Goal: Navigation & Orientation: Understand site structure

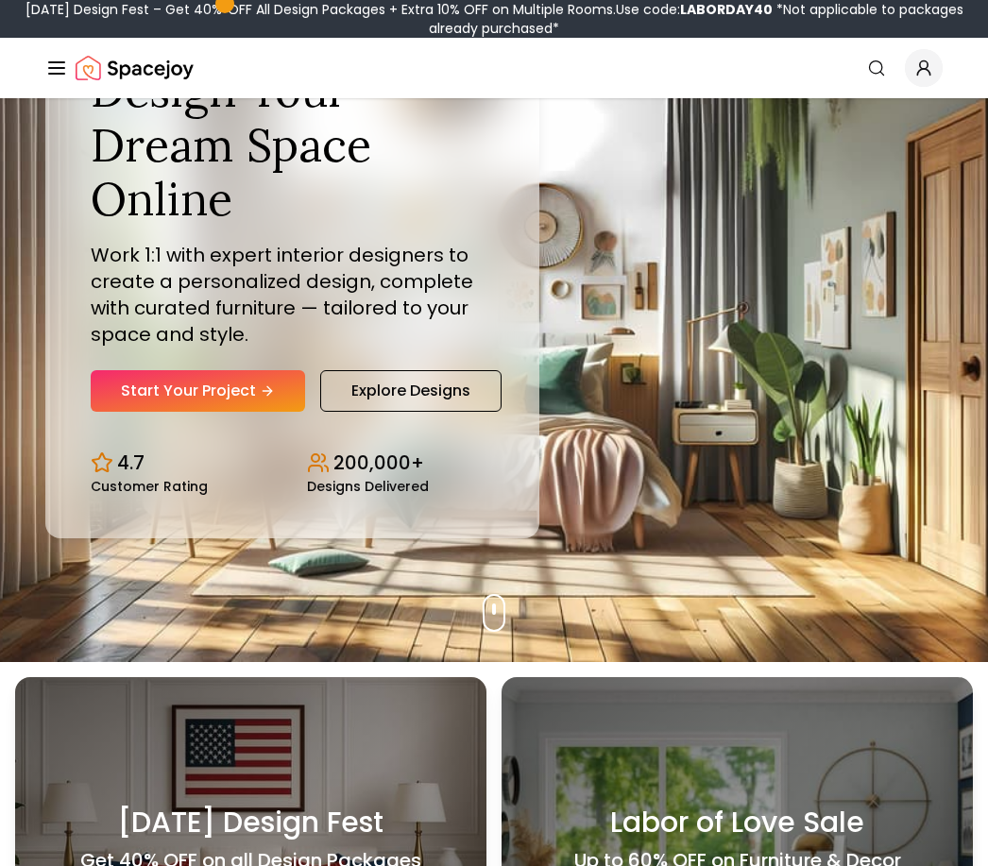
scroll to position [202, 0]
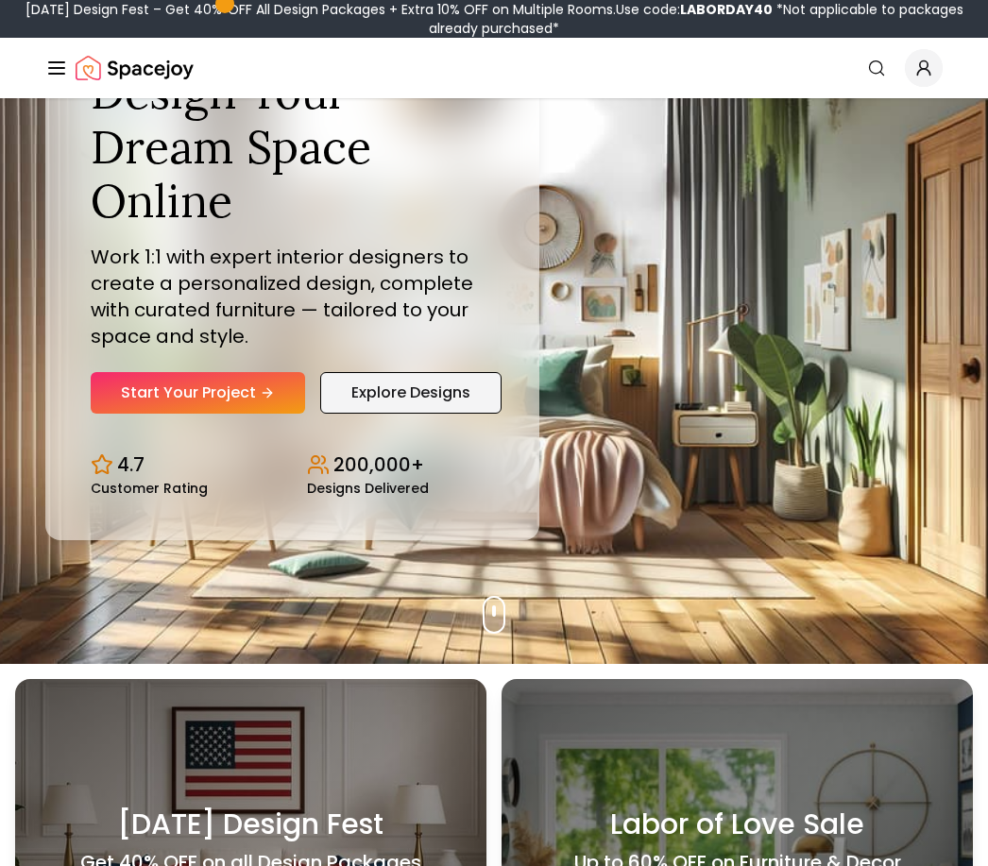
click at [422, 414] on link "Explore Designs" at bounding box center [410, 393] width 181 height 42
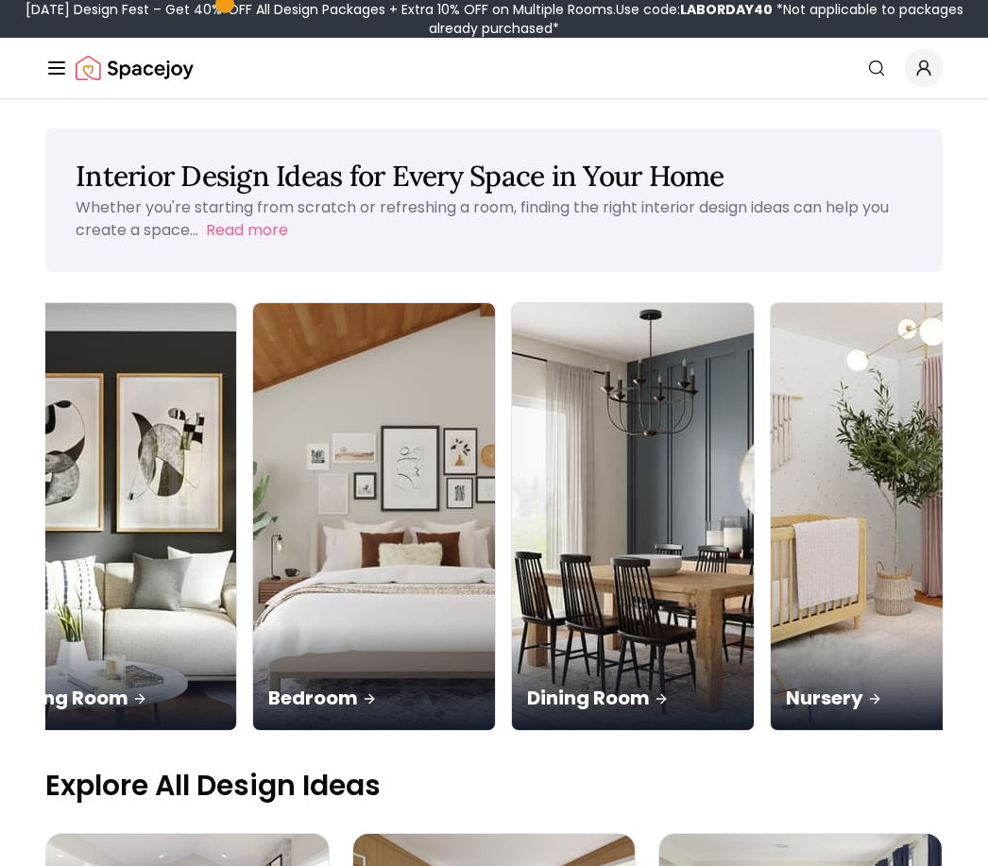
click at [62, 77] on icon "Global" at bounding box center [56, 68] width 23 height 23
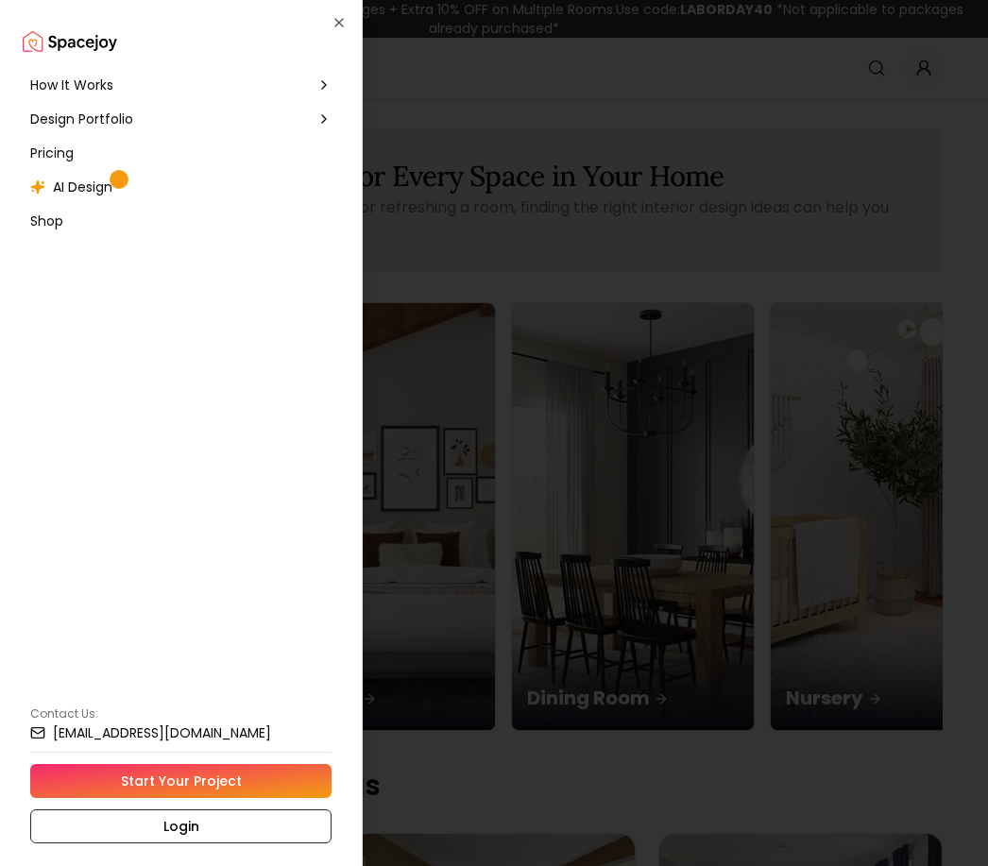
click at [315, 95] on div "How It Works" at bounding box center [181, 85] width 316 height 34
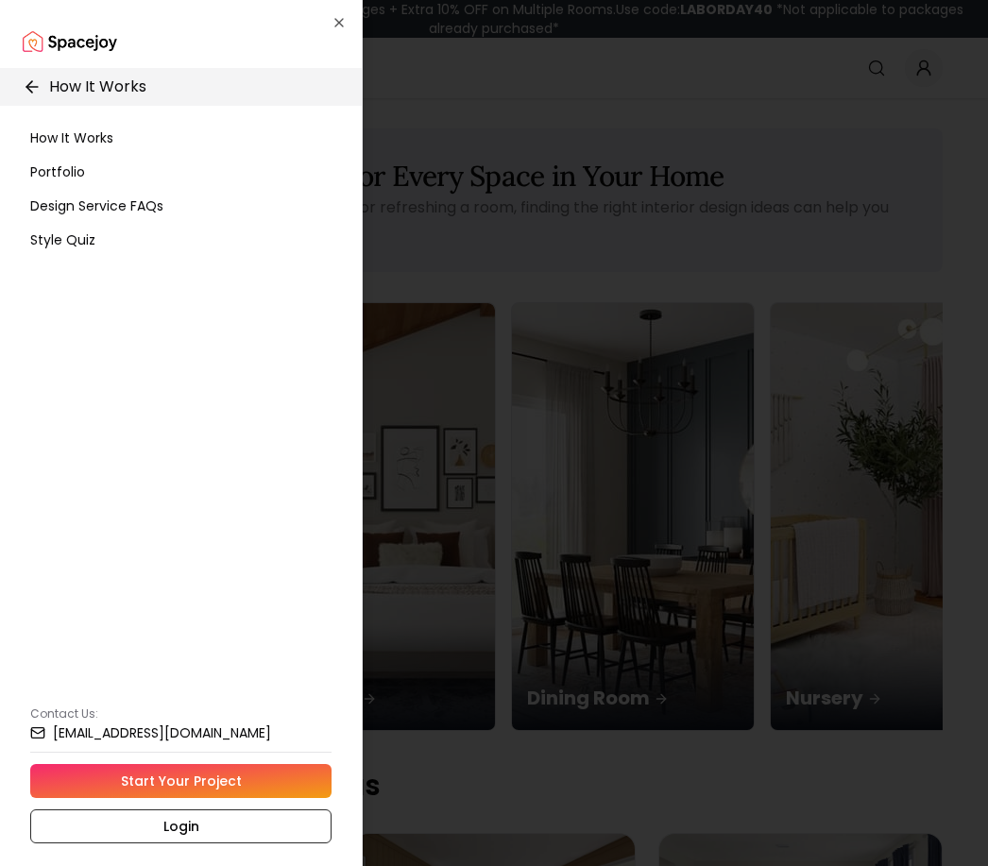
click at [97, 151] on div "How It Works" at bounding box center [181, 138] width 316 height 34
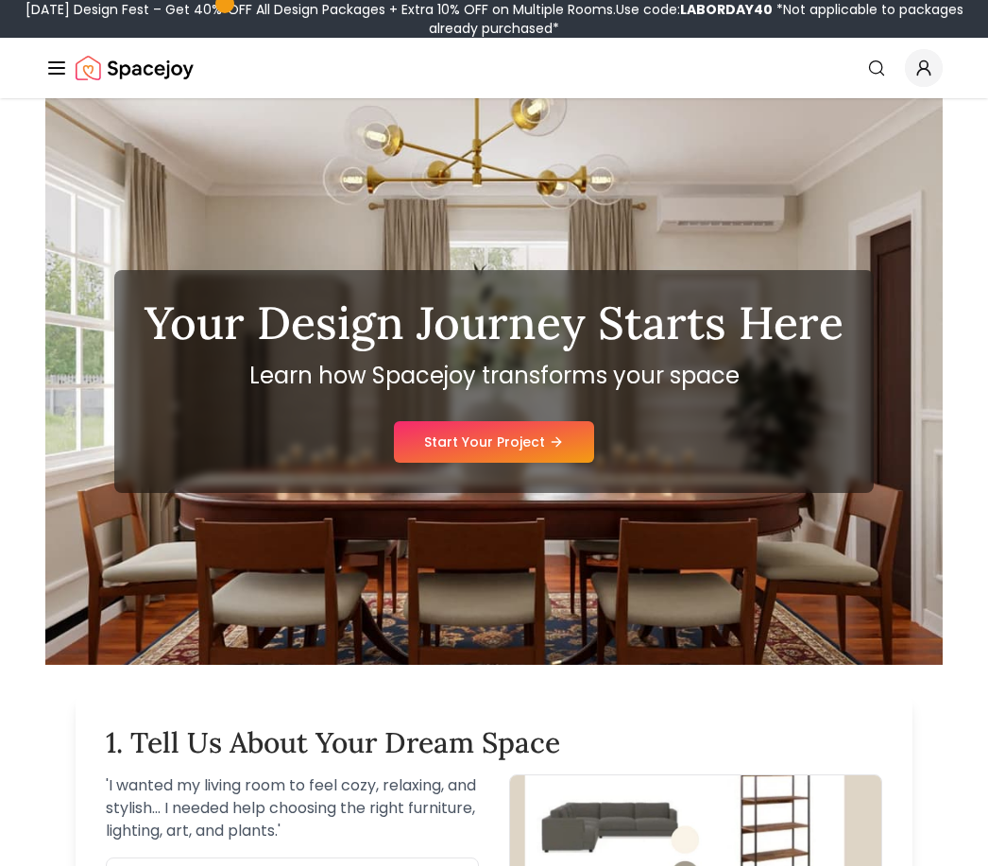
click at [48, 76] on icon "Global" at bounding box center [56, 68] width 23 height 23
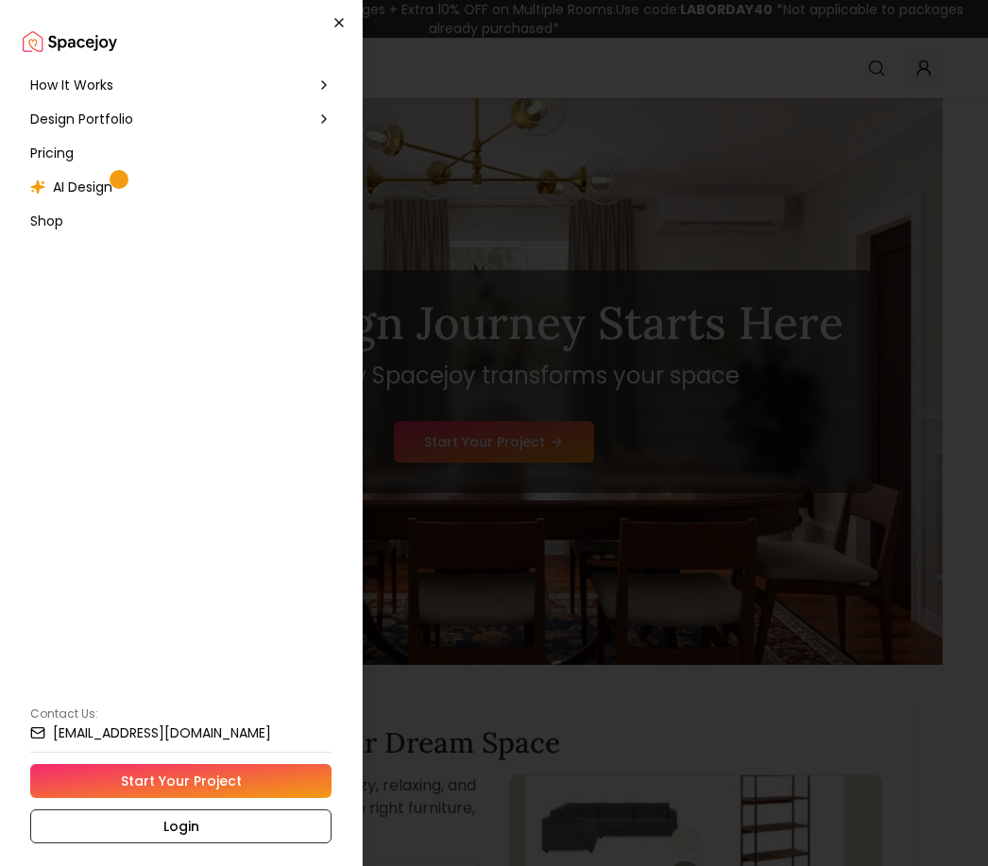
click at [339, 24] on icon "button" at bounding box center [339, 22] width 15 height 15
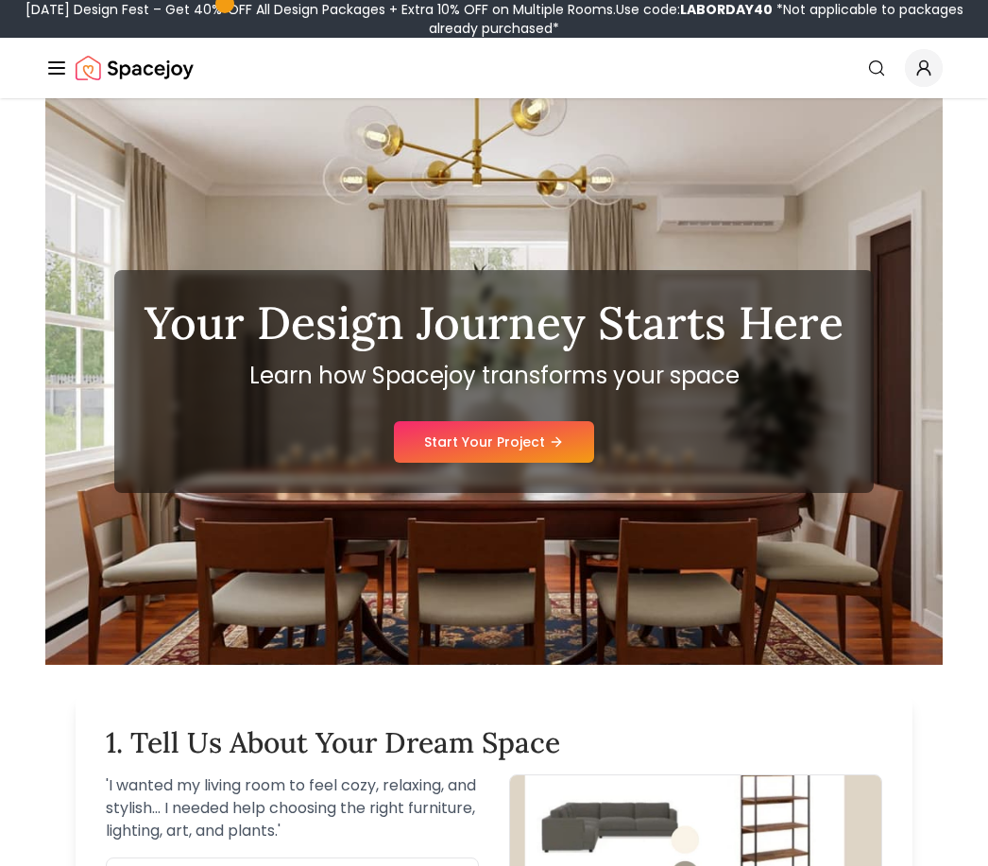
click at [61, 78] on icon "Global" at bounding box center [56, 68] width 23 height 23
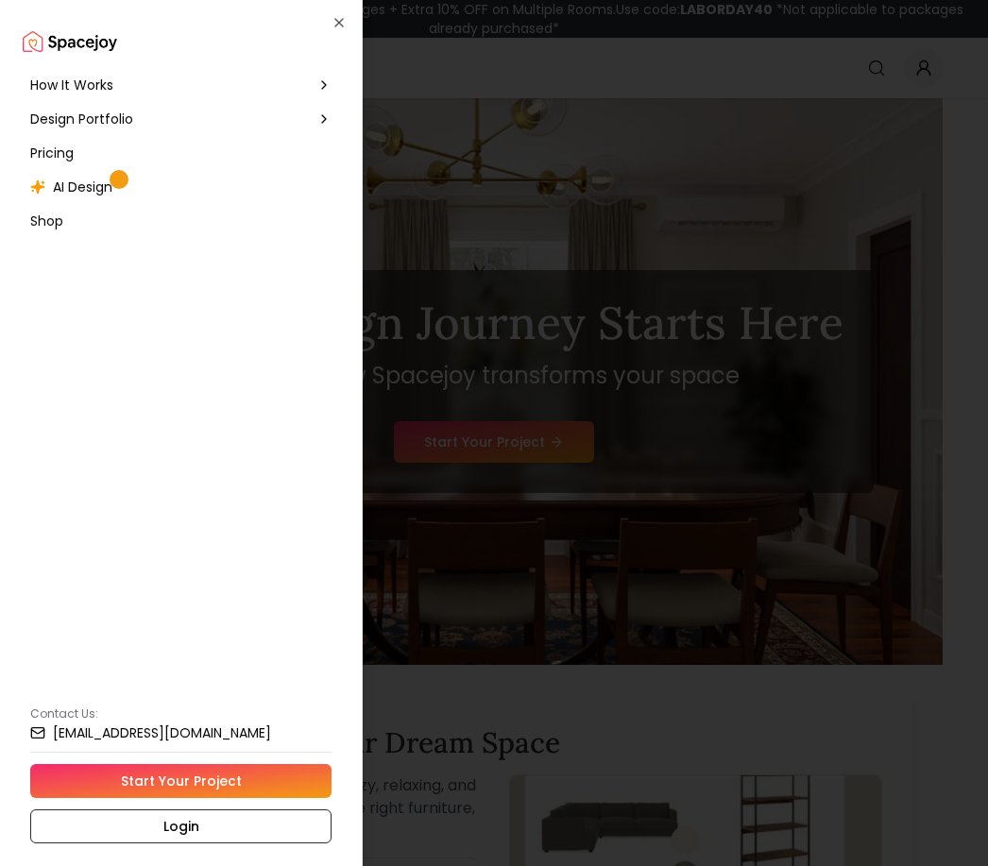
click at [71, 208] on div "Shop" at bounding box center [47, 221] width 48 height 34
